Goal: Task Accomplishment & Management: Complete application form

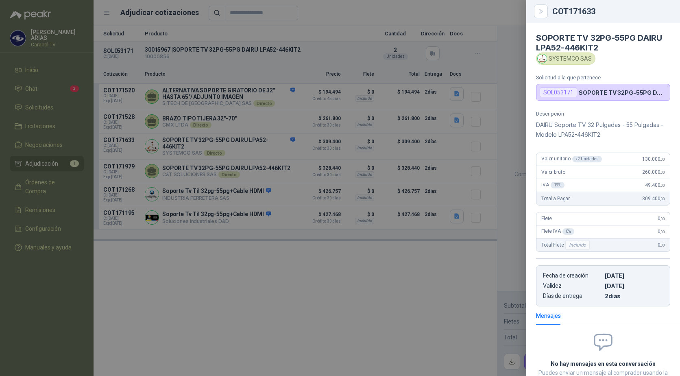
scroll to position [61, 0]
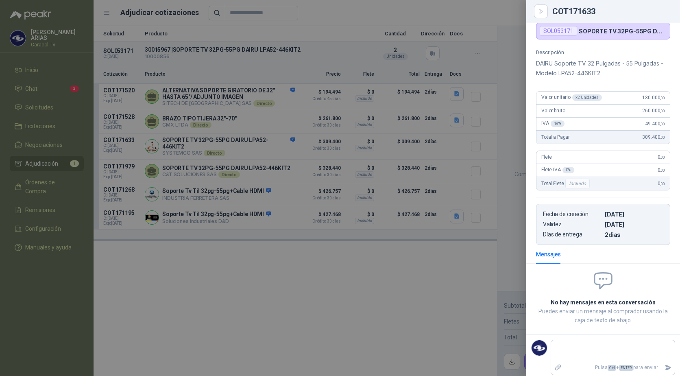
click at [200, 279] on div at bounding box center [340, 188] width 680 height 376
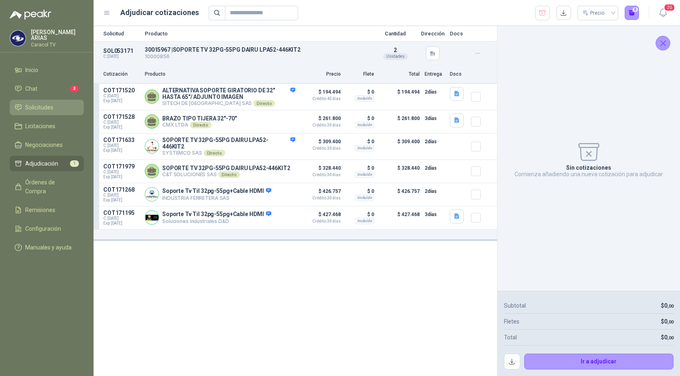
click at [41, 107] on span "Solicitudes" at bounding box center [39, 107] width 28 height 9
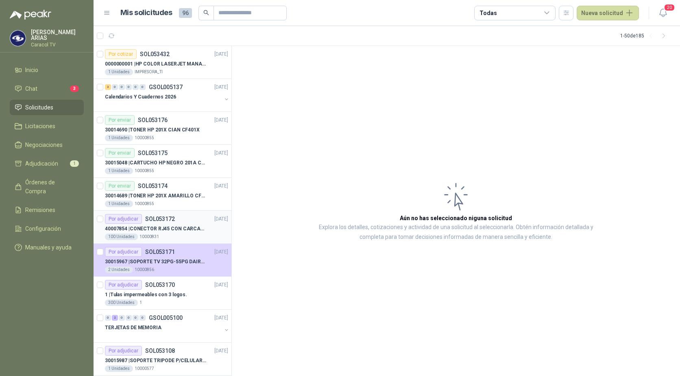
click at [173, 221] on p "SOL053172" at bounding box center [160, 219] width 30 height 6
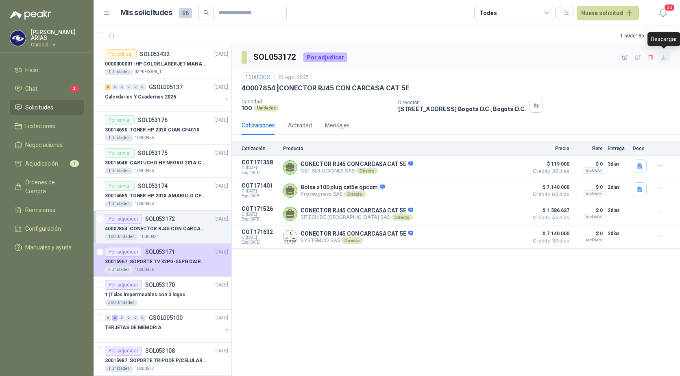
click at [661, 57] on icon "button" at bounding box center [663, 57] width 7 height 7
click at [54, 160] on span "Adjudicación" at bounding box center [41, 163] width 33 height 9
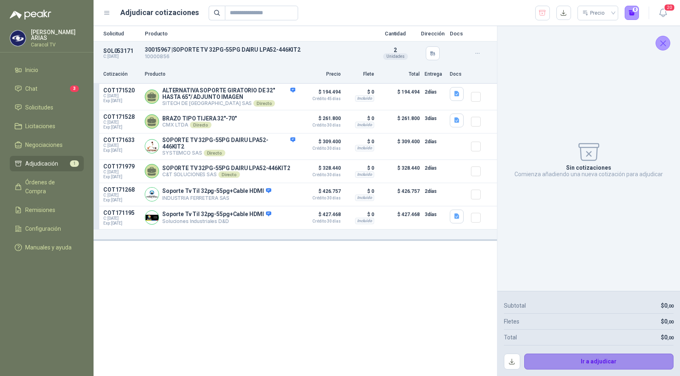
click at [597, 358] on button "Ir a adjudicar" at bounding box center [599, 361] width 150 height 16
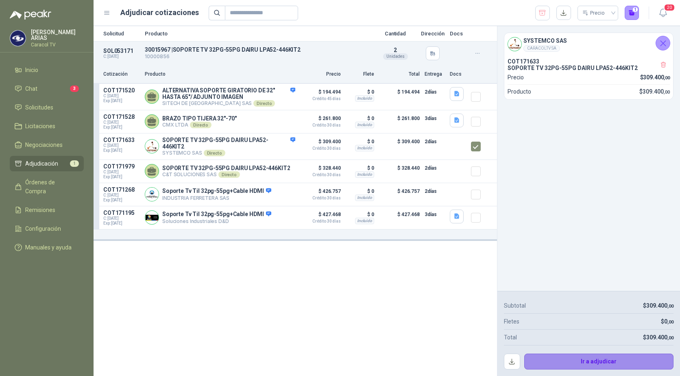
click at [568, 357] on button "Ir a adjudicar" at bounding box center [599, 361] width 150 height 16
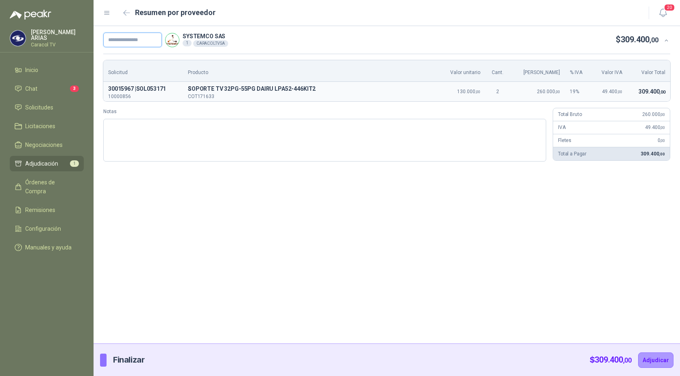
click at [123, 41] on input "text" at bounding box center [132, 40] width 59 height 15
paste input "**********"
type input "**********"
click at [667, 366] on button "Adjudicar" at bounding box center [655, 359] width 35 height 15
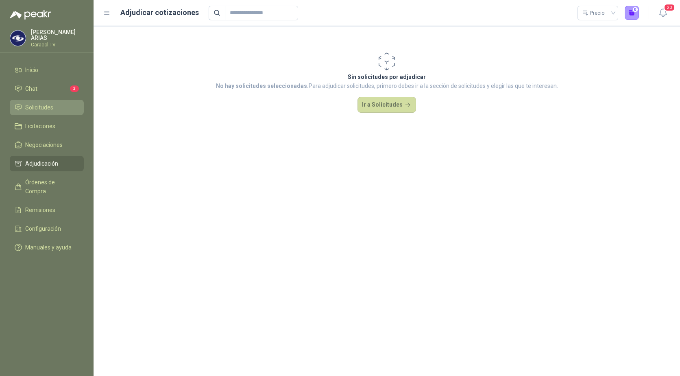
click at [37, 108] on span "Solicitudes" at bounding box center [39, 107] width 28 height 9
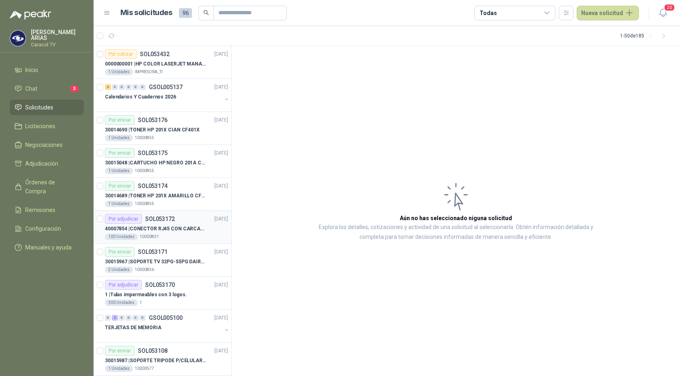
click at [140, 230] on p "40007854 | CONECTOR RJ45 CON CARCASA CAT 5E" at bounding box center [155, 229] width 101 height 8
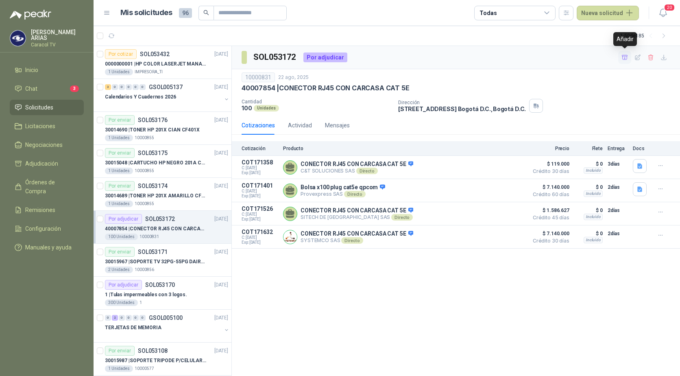
click at [623, 57] on icon "button" at bounding box center [624, 57] width 7 height 7
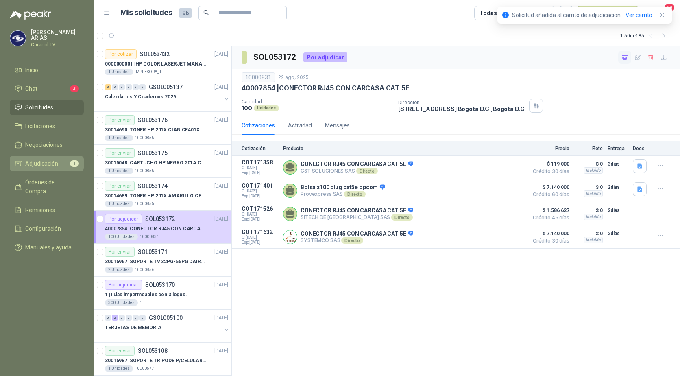
click at [53, 164] on span "Adjudicación" at bounding box center [41, 163] width 33 height 9
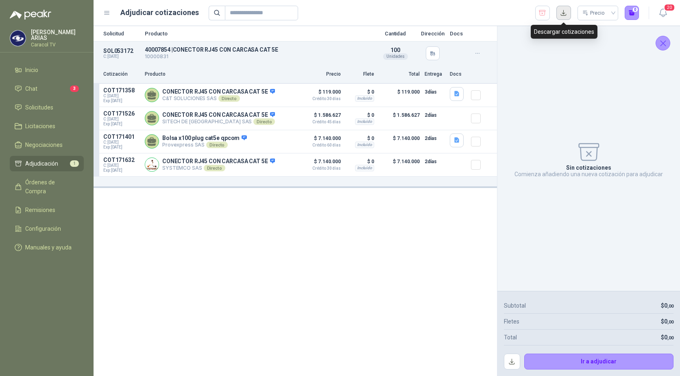
click at [563, 15] on button "button" at bounding box center [563, 13] width 15 height 15
drag, startPoint x: 202, startPoint y: 255, endPoint x: 208, endPoint y: 248, distance: 9.2
click at [202, 255] on div "Solicitud Producto Cantidad Dirección Docs SOL053172 C: [DATE] 40007854 | CONEC…" at bounding box center [294, 201] width 403 height 350
click at [272, 96] on button "Detalles" at bounding box center [276, 94] width 38 height 11
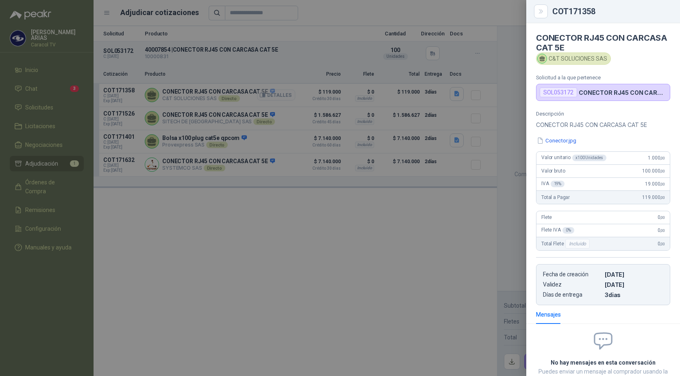
scroll to position [60, 0]
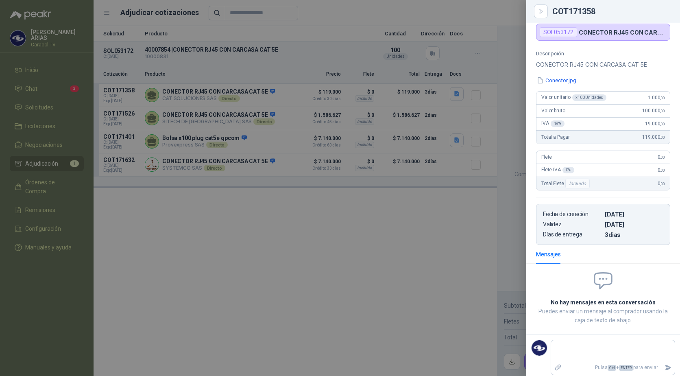
click at [269, 205] on div at bounding box center [340, 188] width 680 height 376
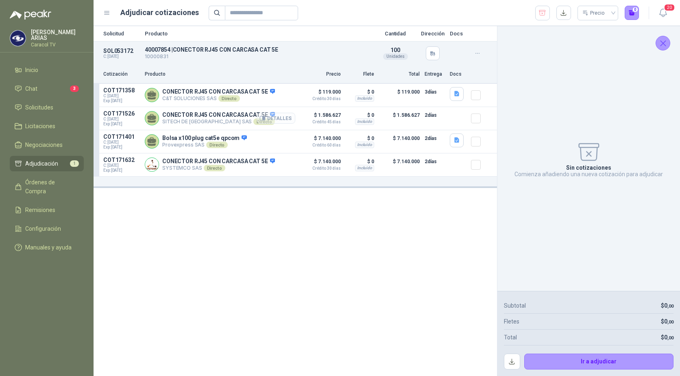
click at [272, 116] on button "Detalles" at bounding box center [276, 118] width 38 height 11
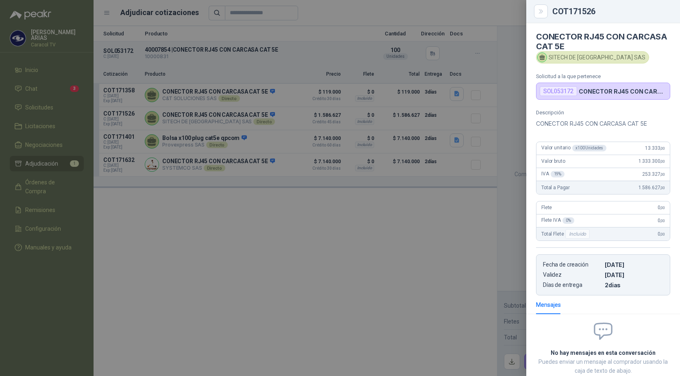
scroll to position [0, 0]
drag, startPoint x: 639, startPoint y: 148, endPoint x: 670, endPoint y: 148, distance: 31.3
click at [670, 148] on div "Descripción CONECTOR RJ45 CON CARCASA CAT 5E Valor unitario x 100 Unidades 13.3…" at bounding box center [603, 204] width 154 height 186
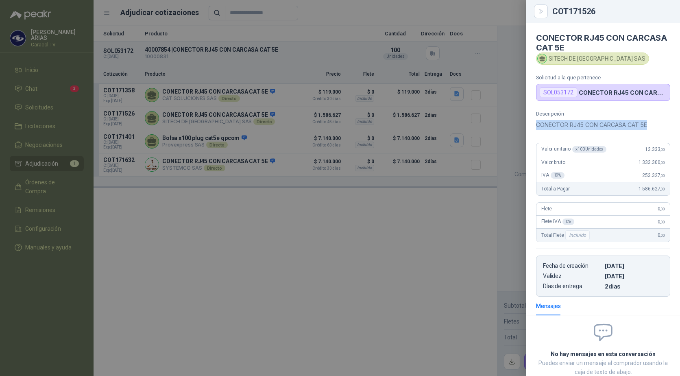
drag, startPoint x: 650, startPoint y: 126, endPoint x: 535, endPoint y: 131, distance: 114.3
click at [535, 131] on div "Descripción CONECTOR RJ45 CON CARCASA CAT 5E Valor unitario x 100 Unidades 13.3…" at bounding box center [603, 204] width 154 height 186
copy p "CONECTOR RJ45 CON CARCASA CAT 5E"
click at [260, 235] on div at bounding box center [340, 188] width 680 height 376
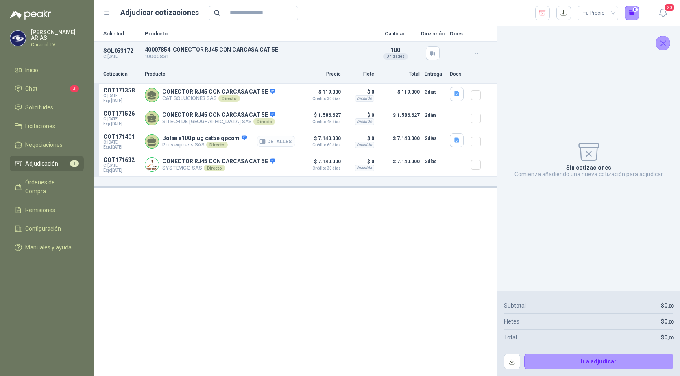
click at [276, 142] on button "Detalles" at bounding box center [276, 141] width 38 height 11
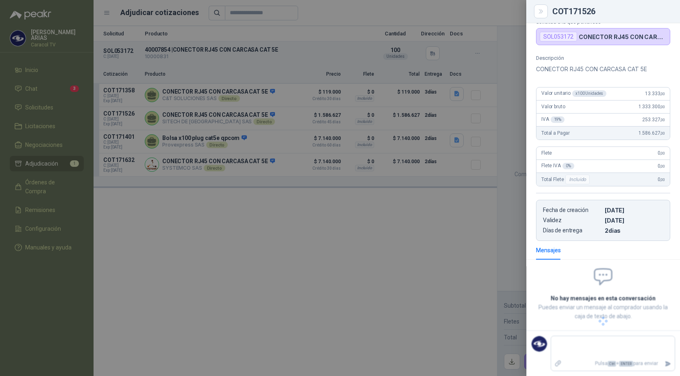
scroll to position [46, 0]
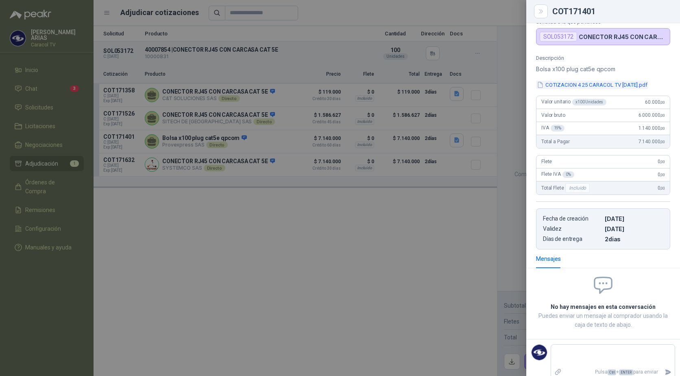
click at [596, 84] on button "COTIZACION 4 25 CARACOL TV [DATE].pdf" at bounding box center [592, 84] width 112 height 9
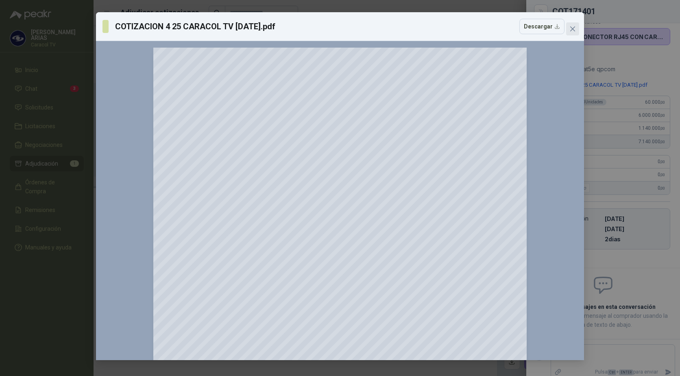
click at [577, 30] on span "Close" at bounding box center [572, 29] width 13 height 7
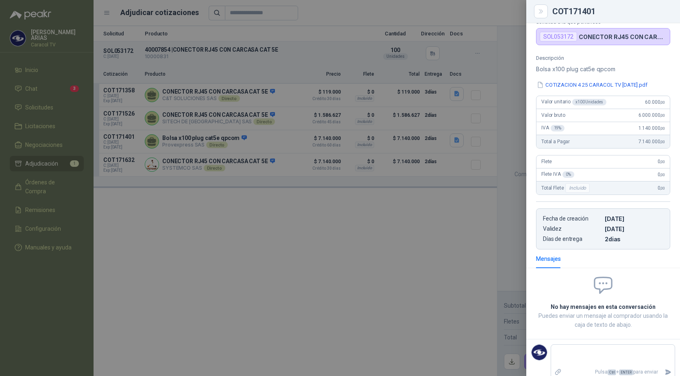
click at [283, 122] on div at bounding box center [340, 188] width 680 height 376
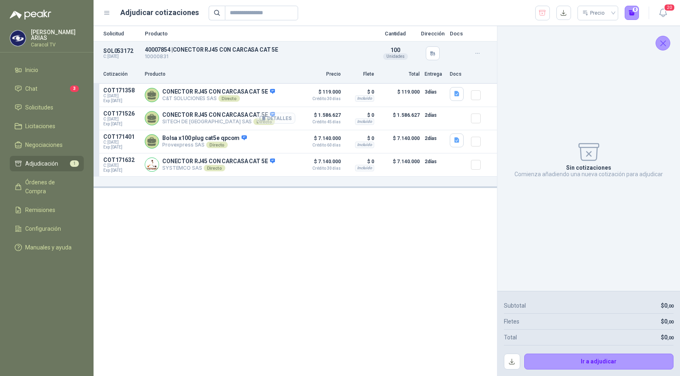
click at [279, 119] on button "Detalles" at bounding box center [276, 118] width 38 height 11
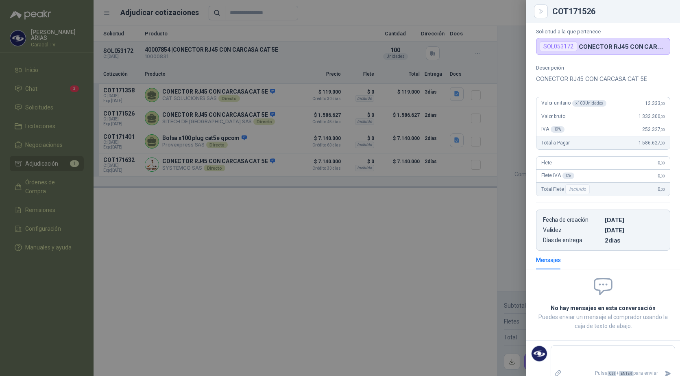
scroll to position [56, 0]
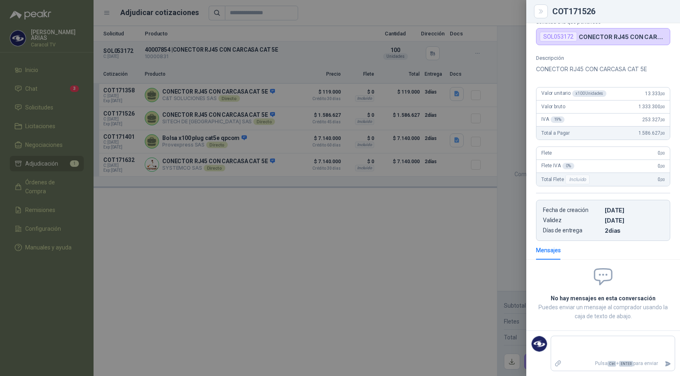
click at [276, 226] on div at bounding box center [340, 188] width 680 height 376
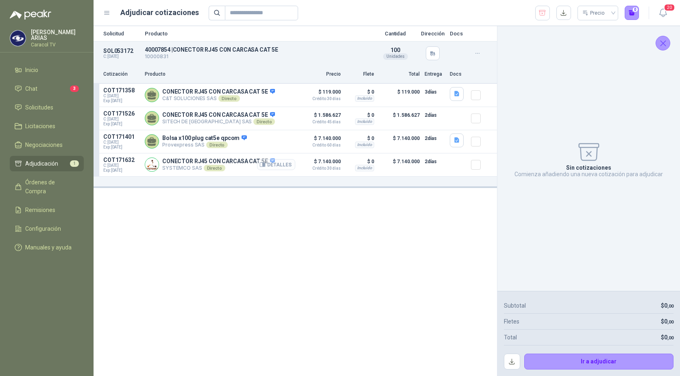
click at [284, 166] on button "Detalles" at bounding box center [276, 164] width 38 height 11
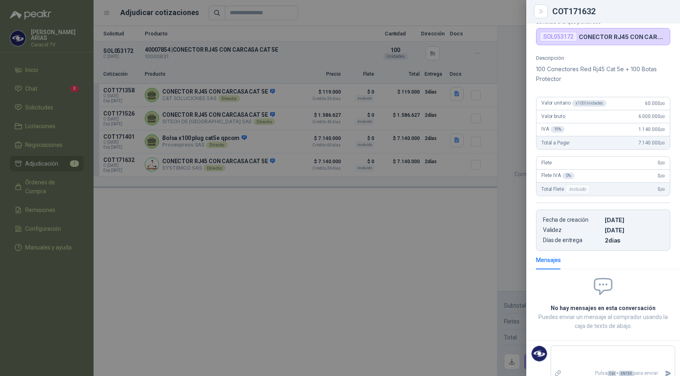
click at [414, 254] on div at bounding box center [340, 188] width 680 height 376
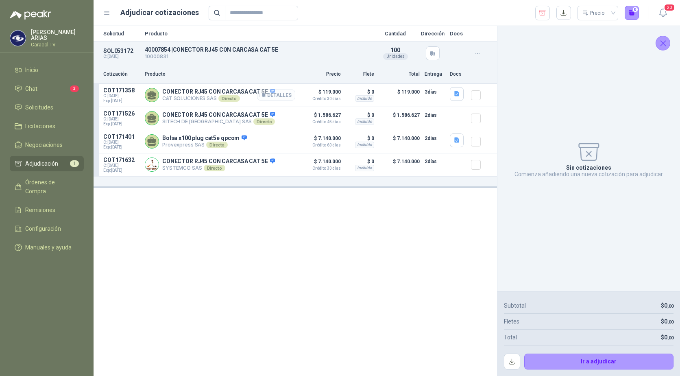
click at [276, 94] on button "Detalles" at bounding box center [276, 94] width 38 height 11
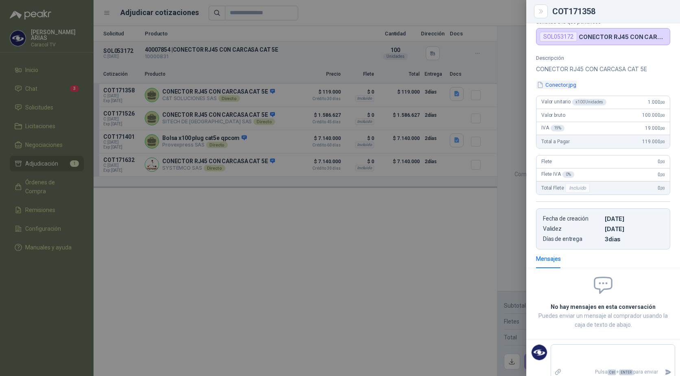
click at [570, 87] on button "Conector.jpg" at bounding box center [556, 84] width 41 height 9
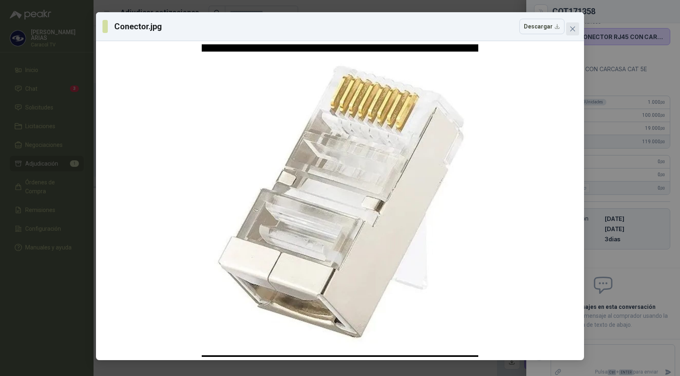
click at [574, 29] on icon "close" at bounding box center [572, 29] width 7 height 7
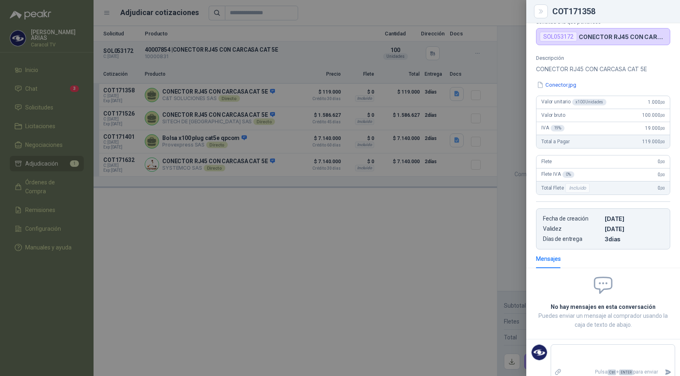
click at [399, 267] on div at bounding box center [340, 188] width 680 height 376
